Goal: Complete application form

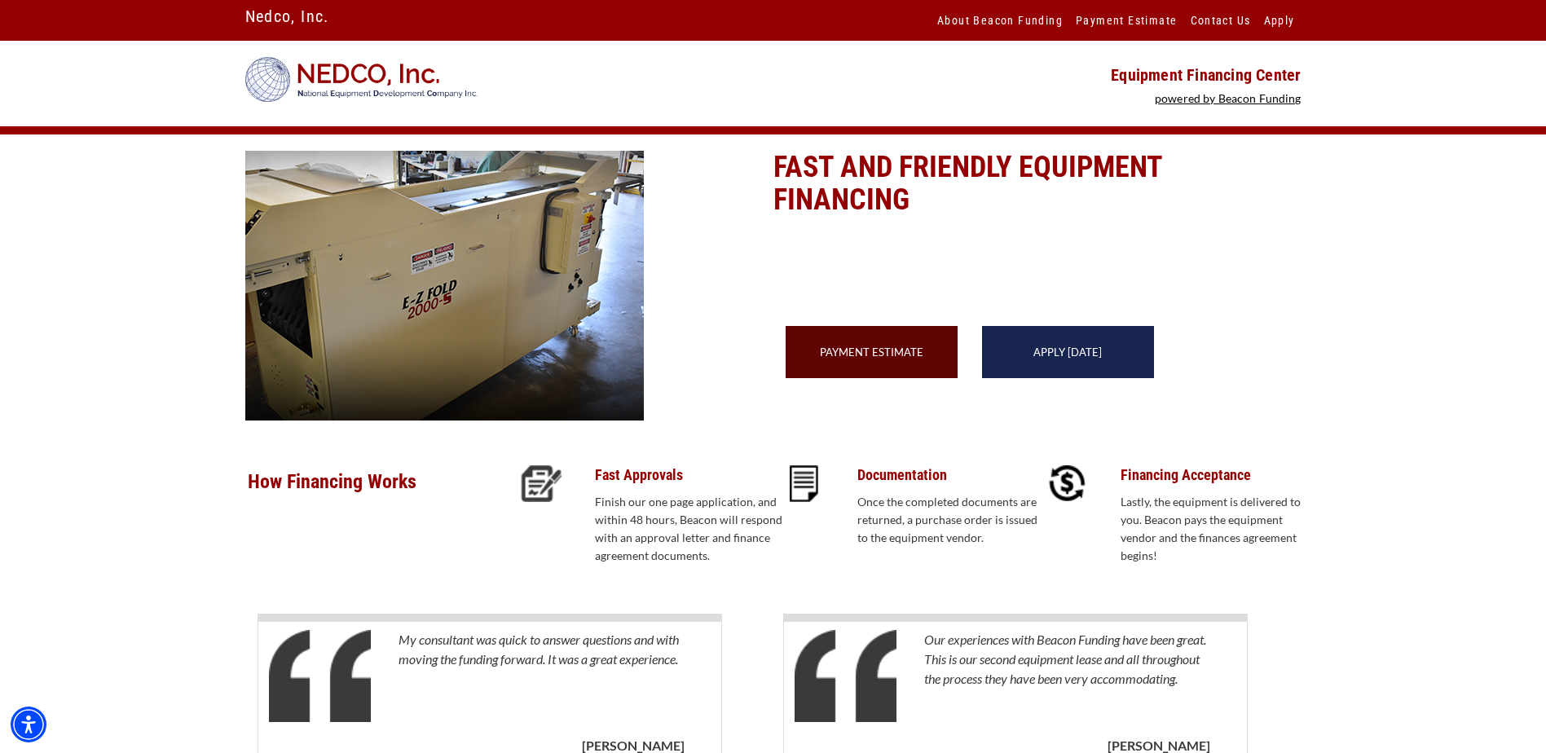
click at [1064, 378] on div "Apply Today" at bounding box center [1068, 352] width 172 height 52
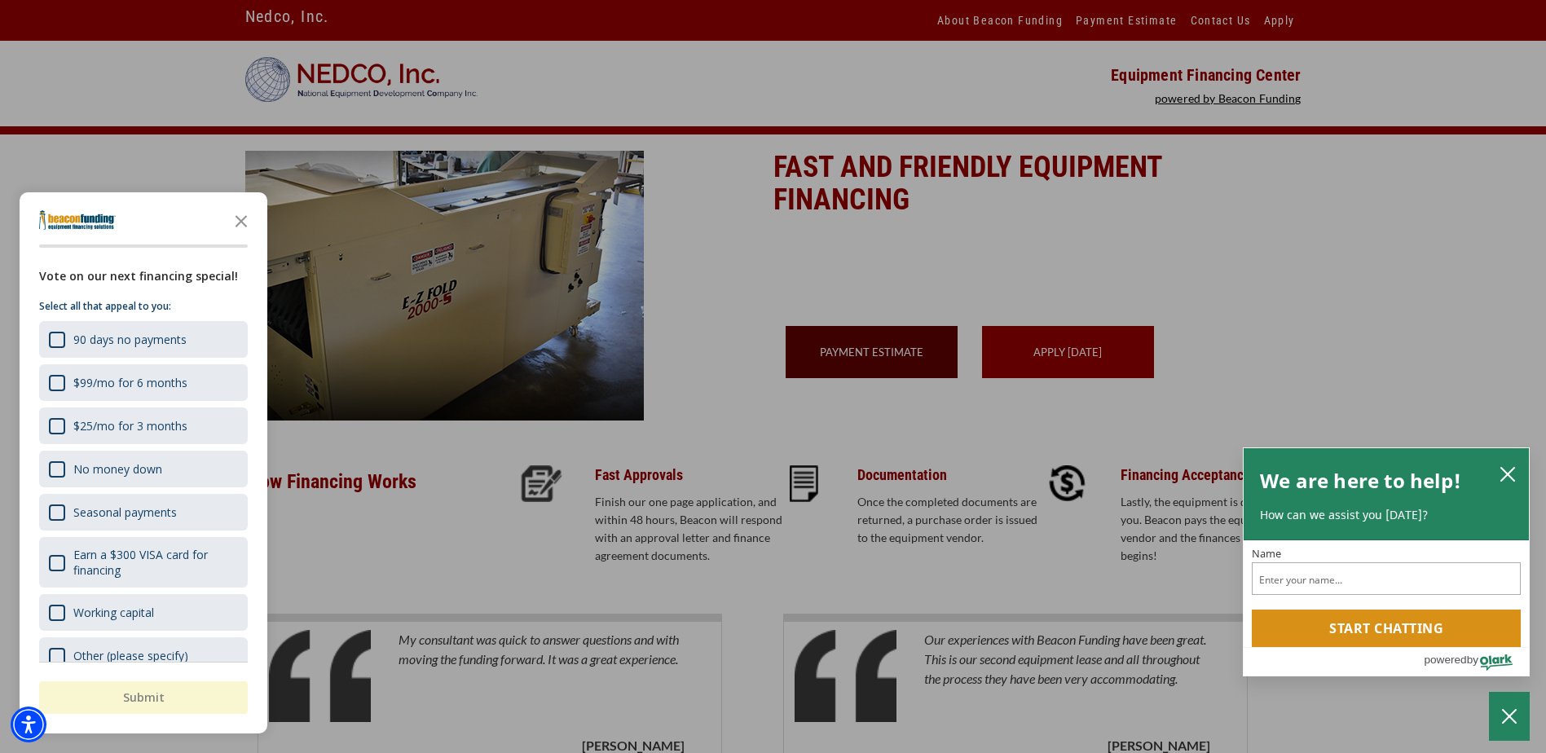
click at [1037, 377] on div "button" at bounding box center [773, 376] width 1546 height 753
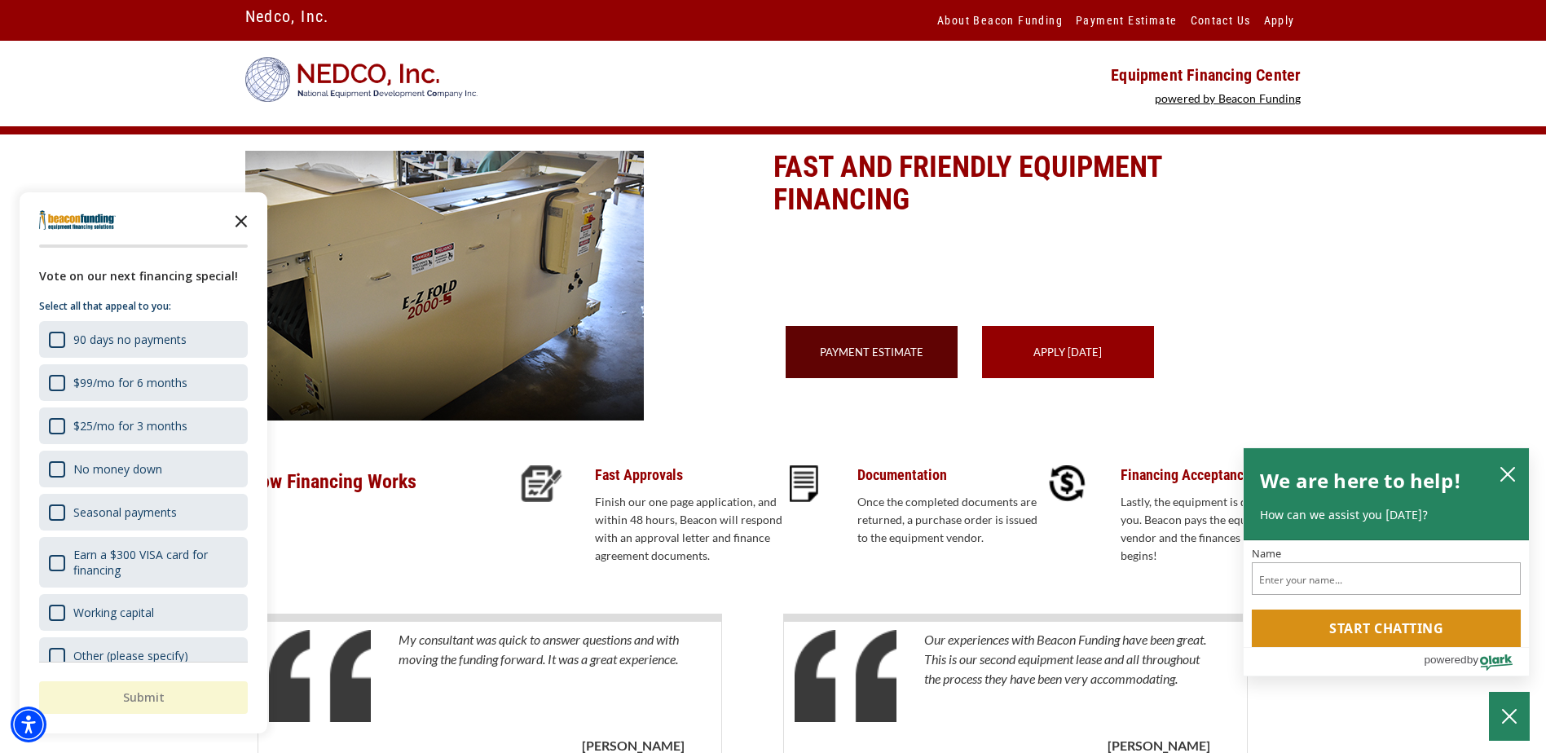
click at [247, 220] on icon "Close the survey" at bounding box center [241, 220] width 33 height 33
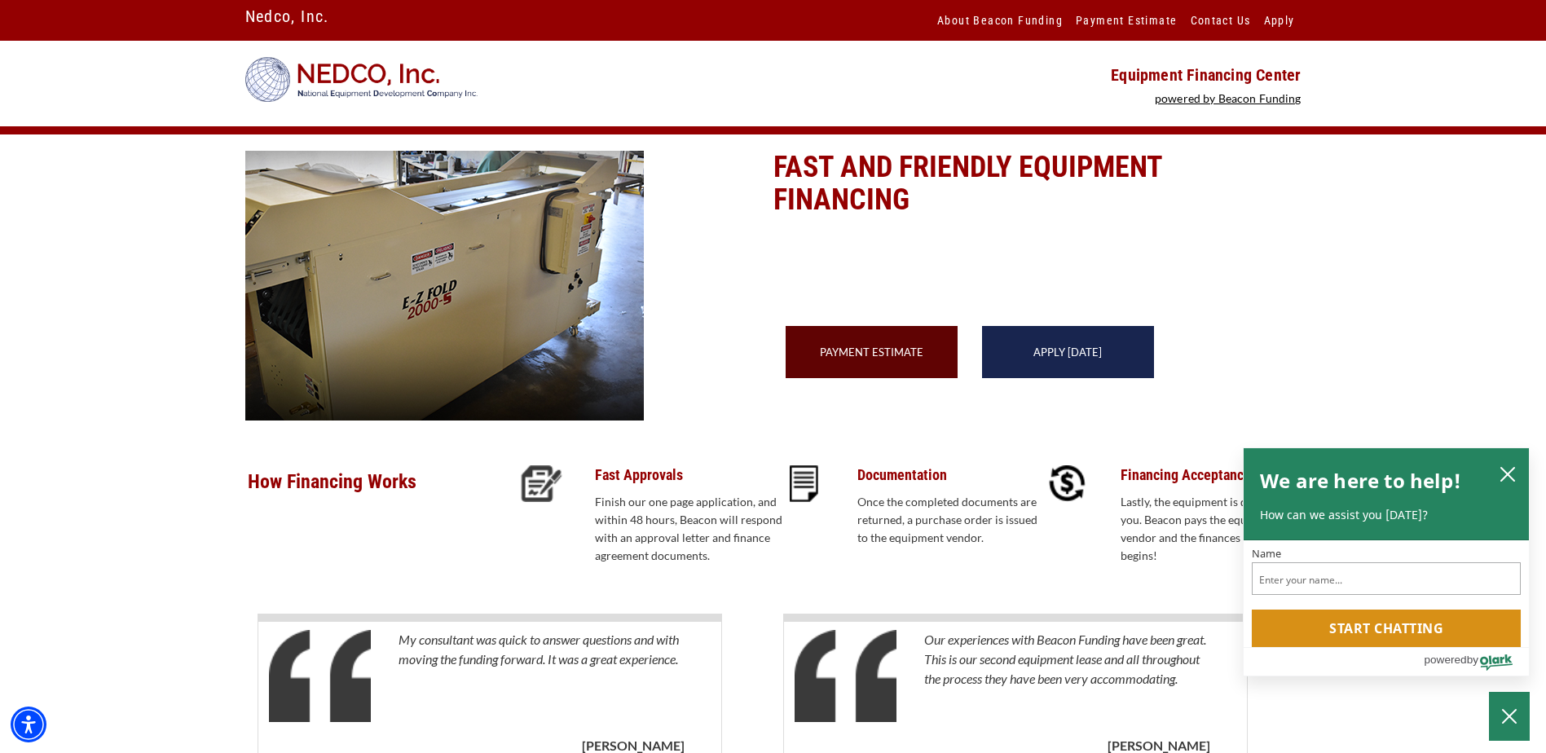
click at [1078, 359] on link "Apply Today" at bounding box center [1067, 352] width 68 height 13
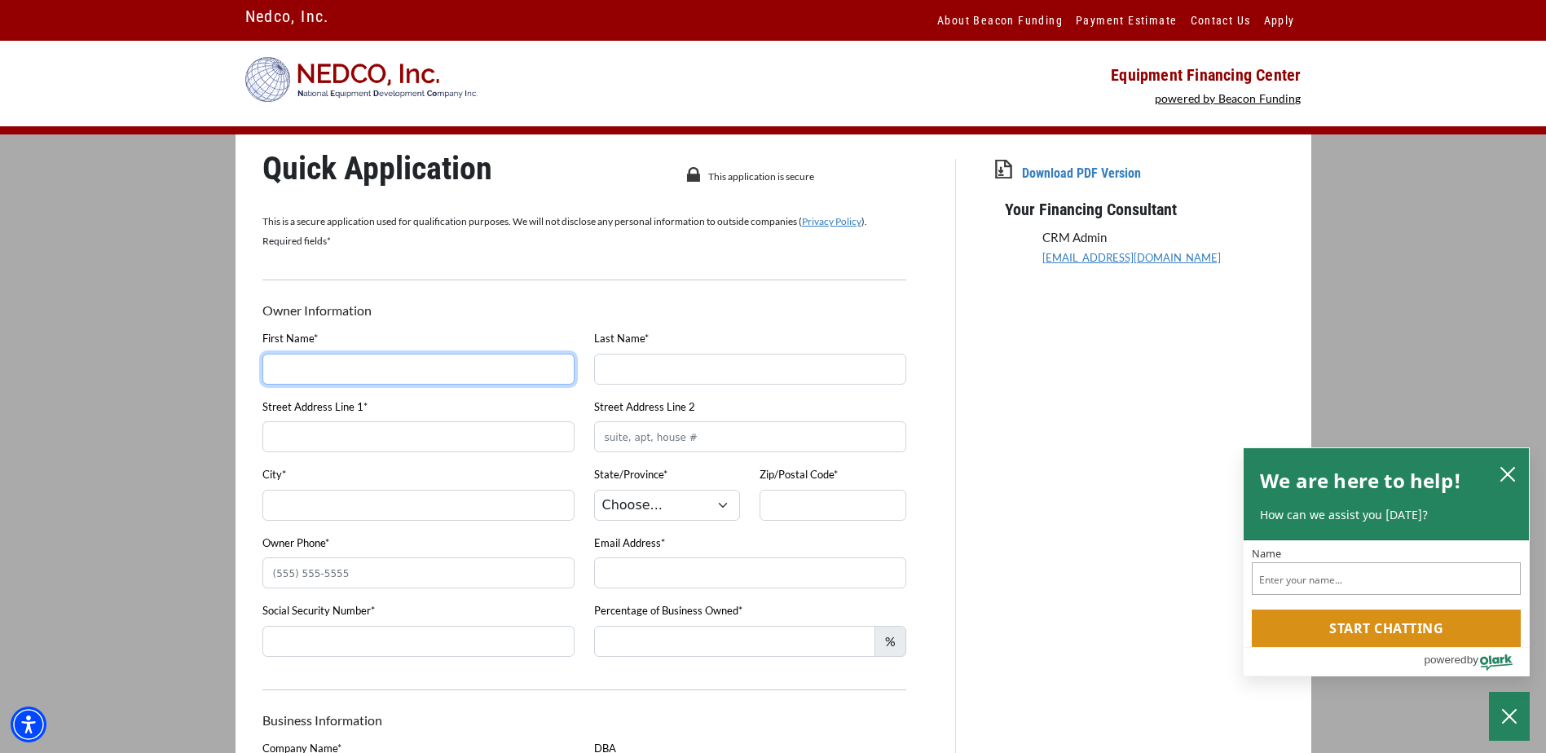
click at [385, 374] on input "First Name*" at bounding box center [418, 369] width 312 height 31
click at [1510, 471] on icon "close chatbox" at bounding box center [1507, 474] width 13 height 13
